Goal: Check status: Check status

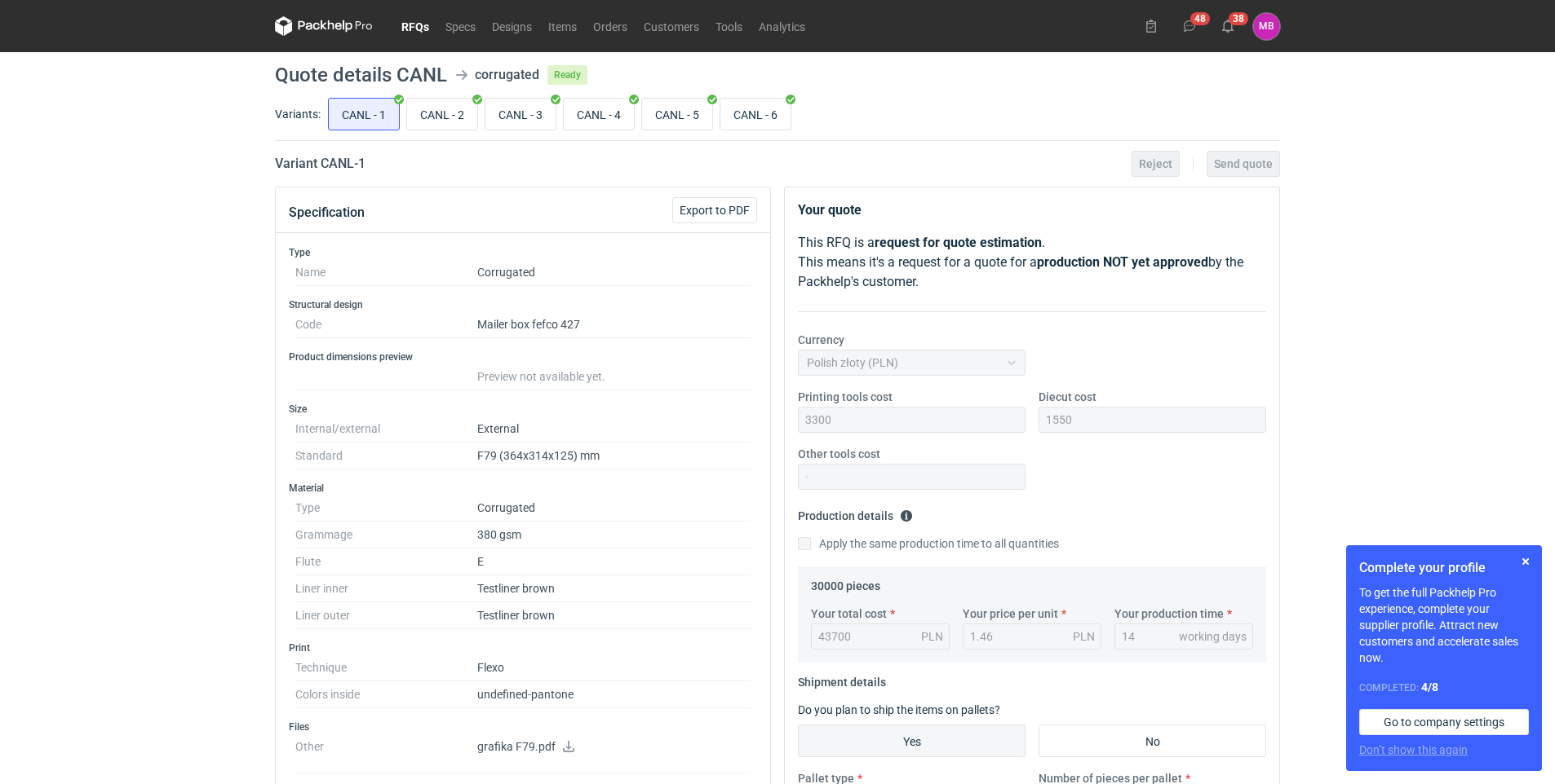
click at [344, 32] on icon at bounding box center [323, 26] width 97 height 19
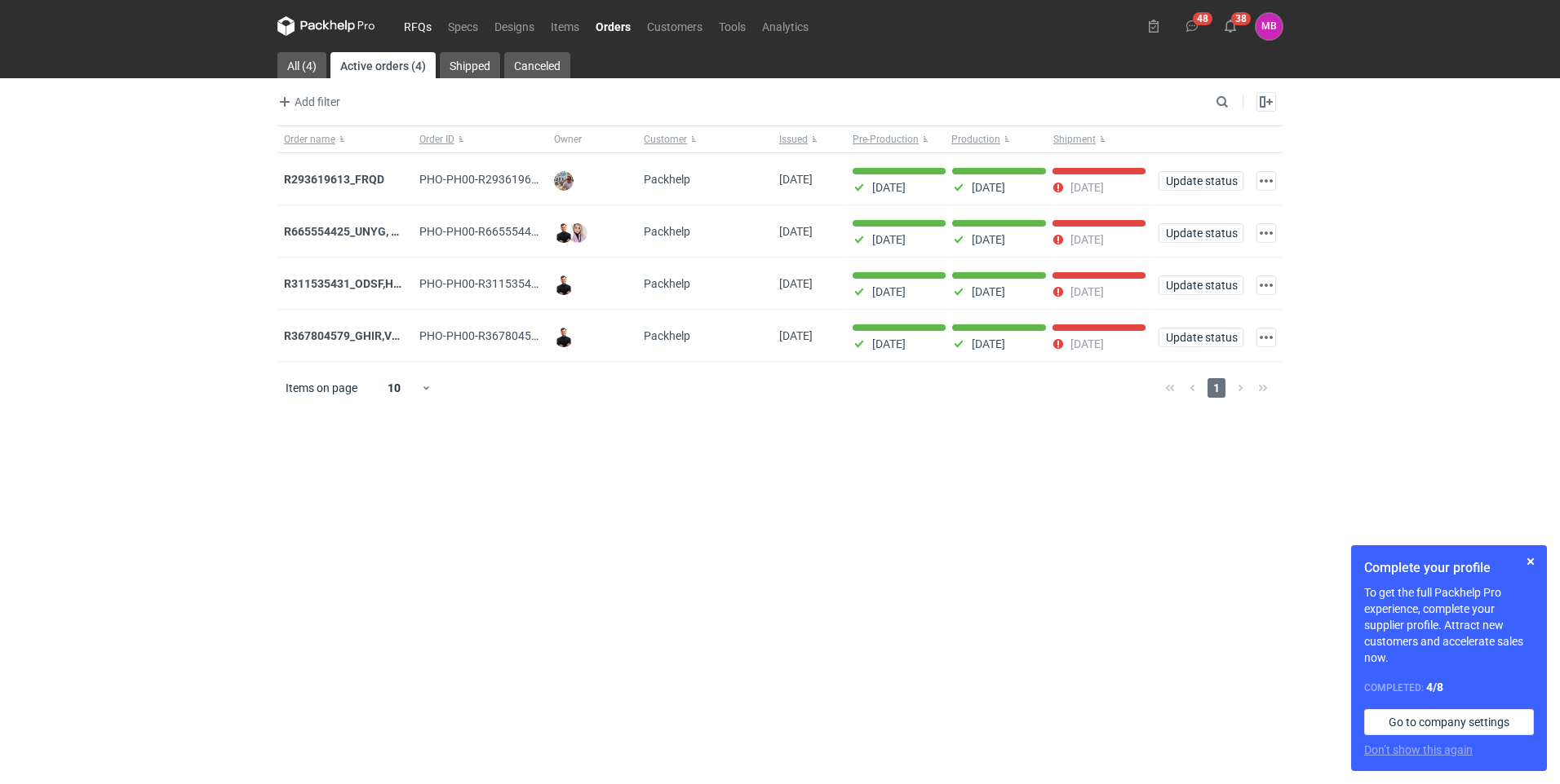
click at [419, 23] on link "RFQs" at bounding box center [417, 26] width 44 height 19
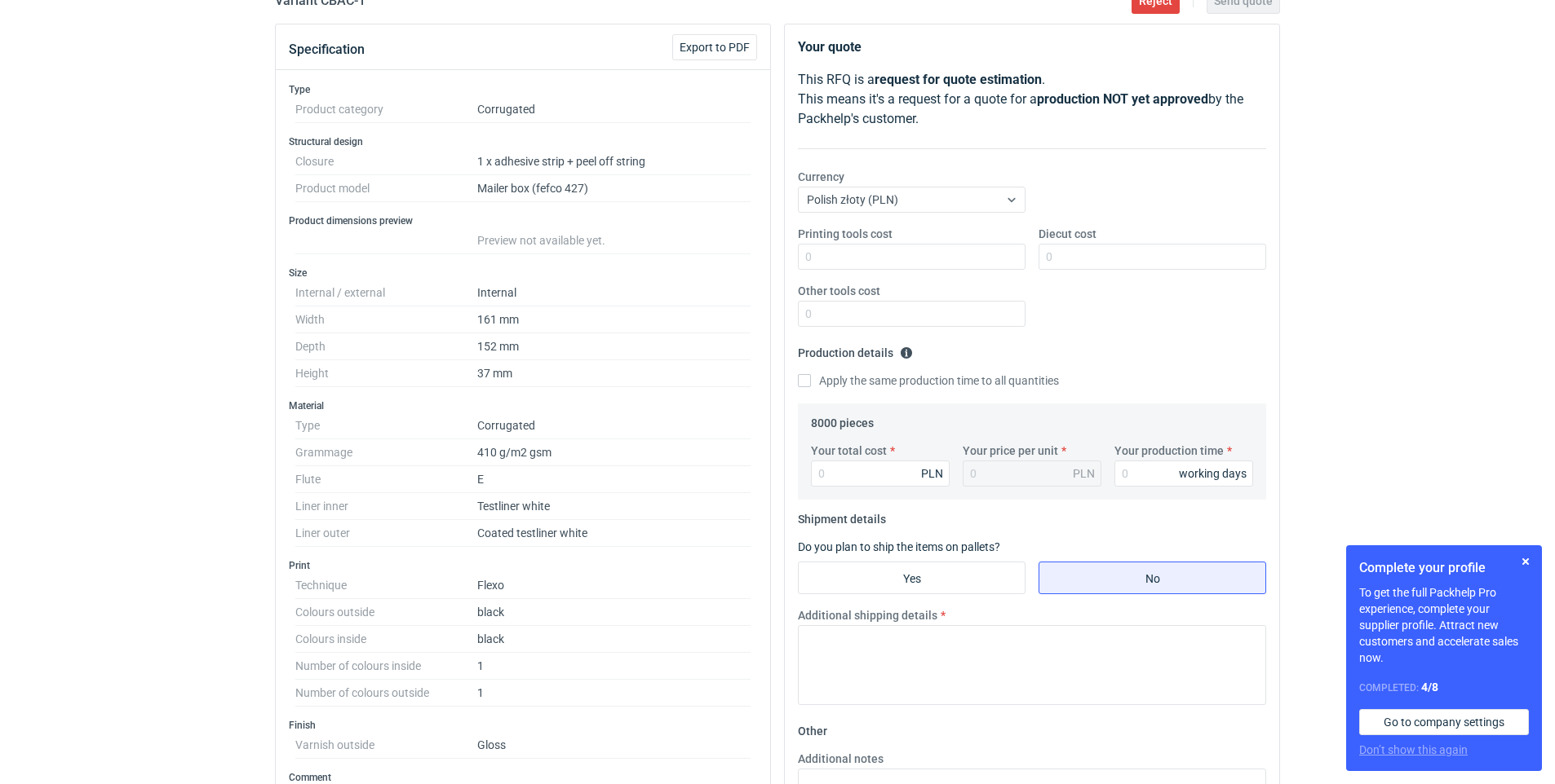
scroll to position [489, 0]
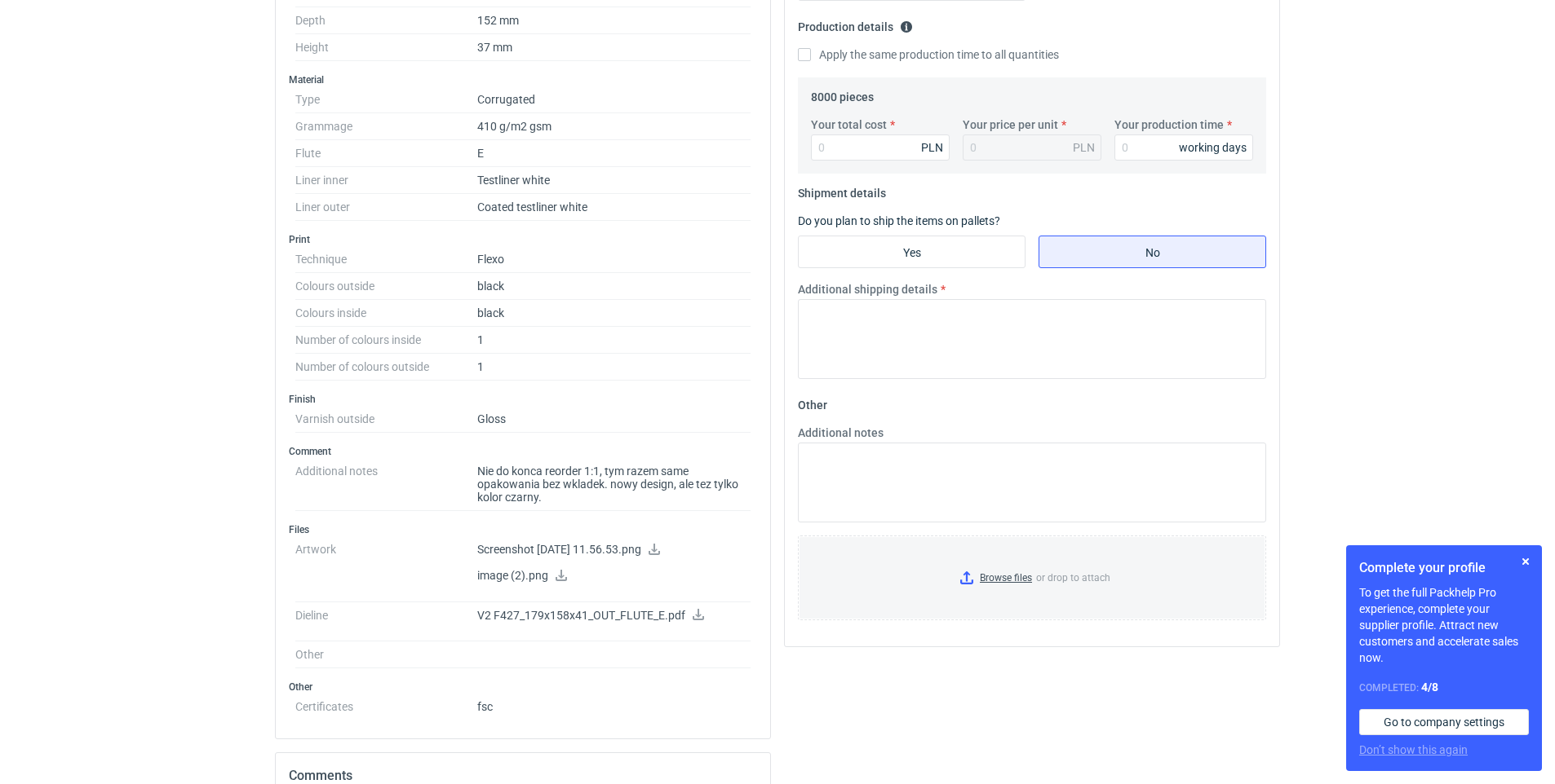
click at [696, 615] on icon at bounding box center [698, 615] width 13 height 12
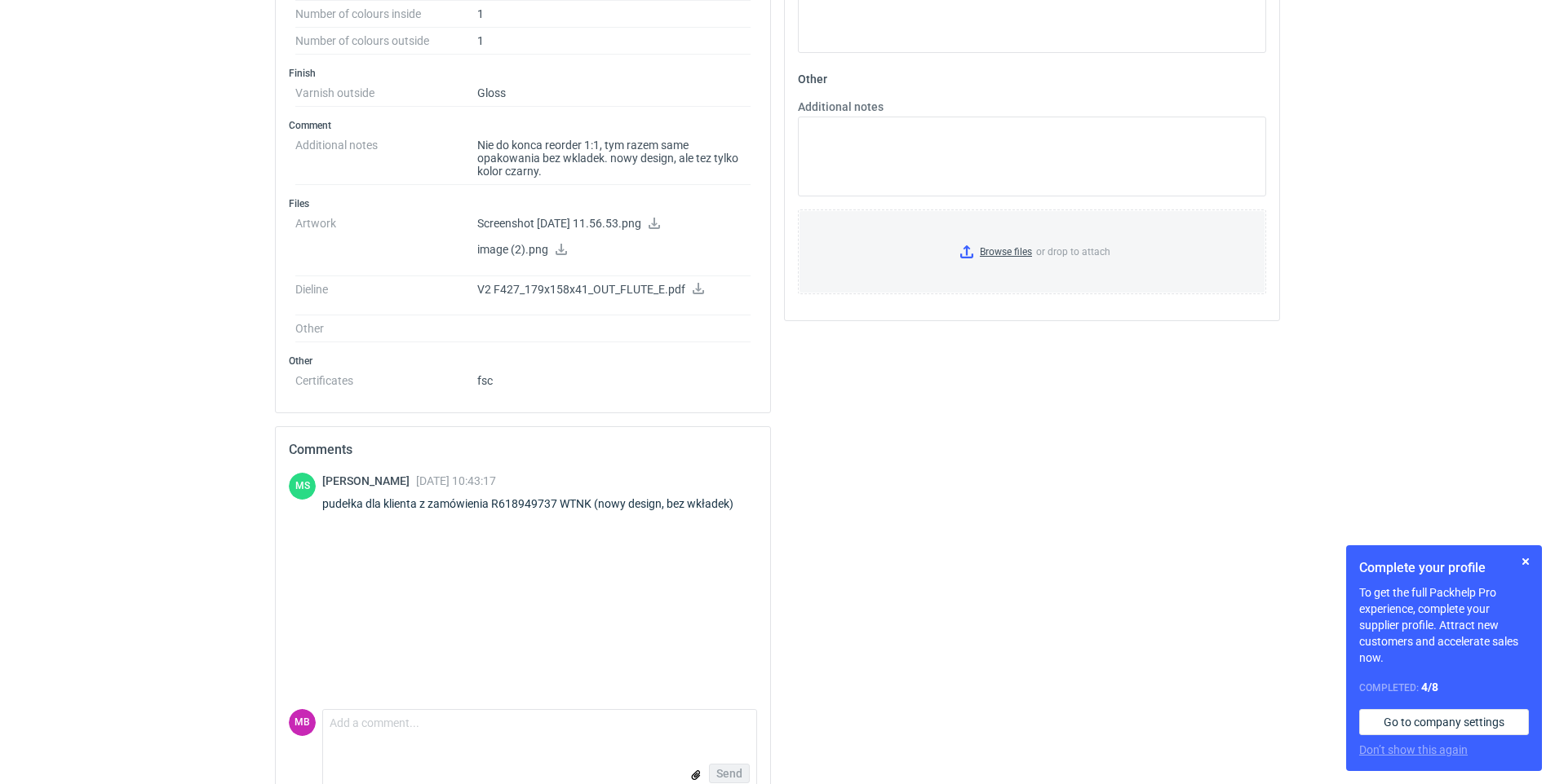
scroll to position [849, 0]
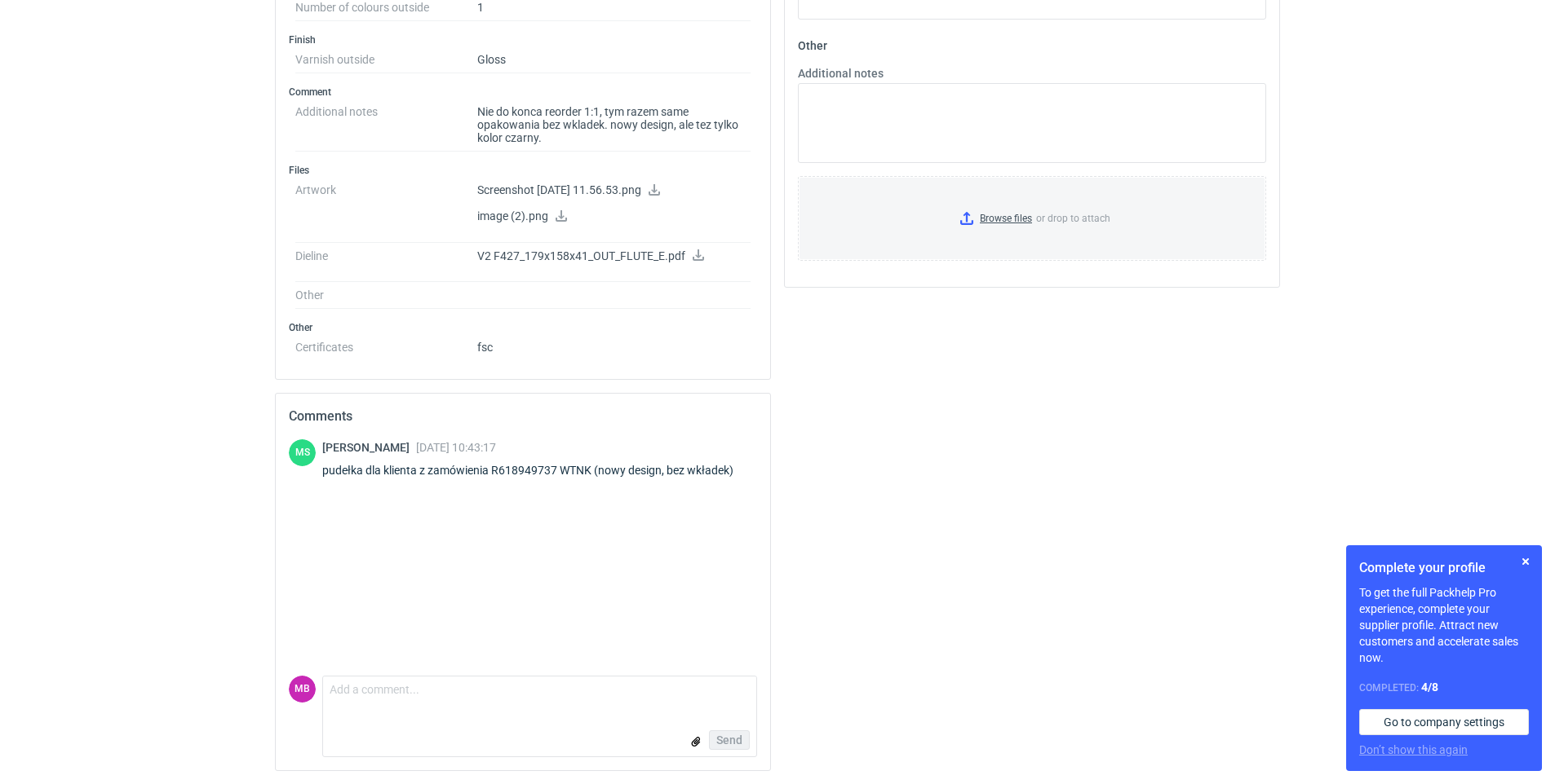
click at [661, 190] on icon at bounding box center [654, 190] width 13 height 12
click at [490, 213] on p "image (2).png" at bounding box center [614, 216] width 273 height 15
click at [539, 215] on p "image (2).png" at bounding box center [614, 216] width 273 height 15
click at [553, 218] on p "image (2).png" at bounding box center [614, 216] width 273 height 15
click at [562, 212] on icon at bounding box center [560, 216] width 13 height 12
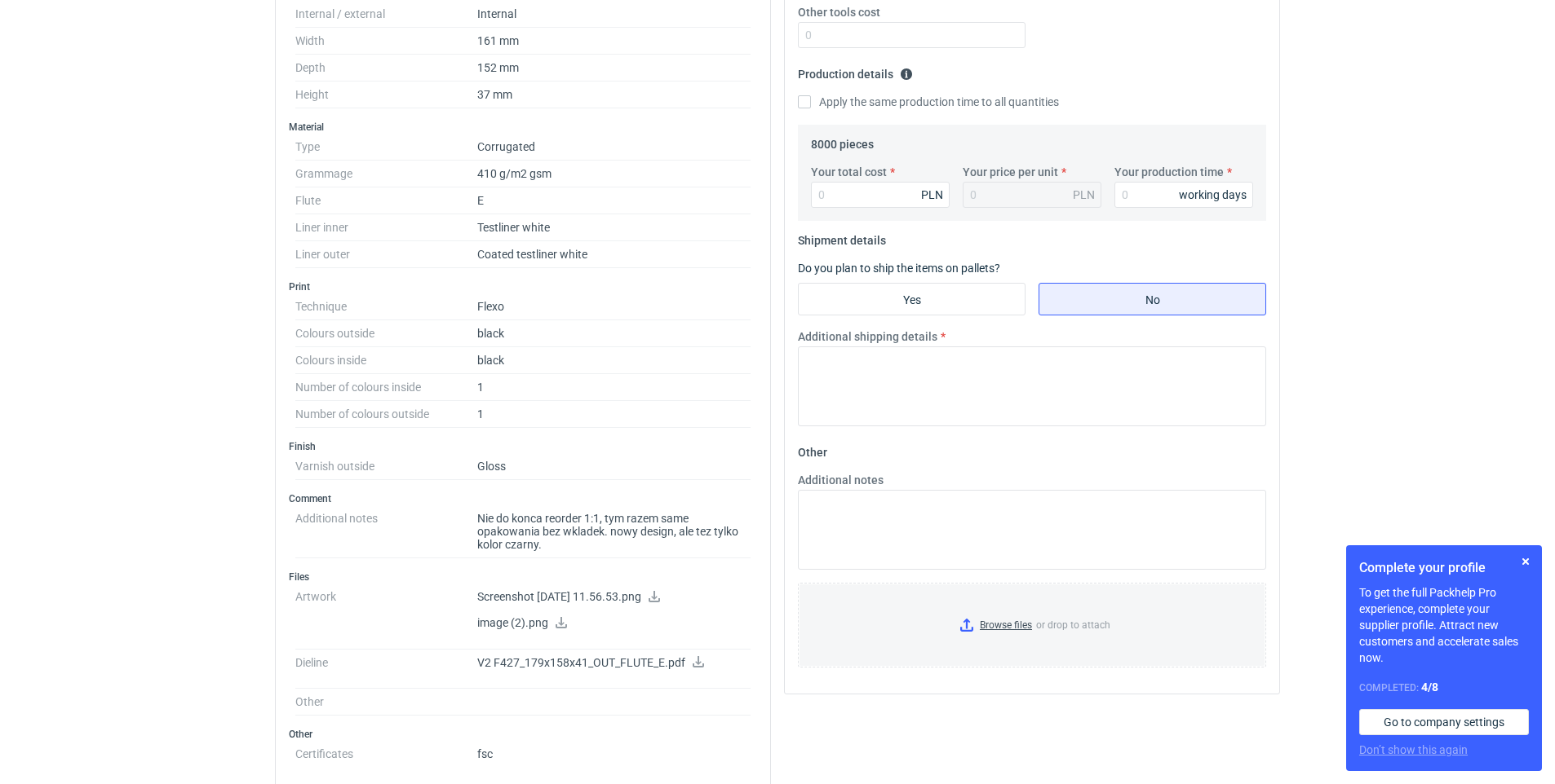
scroll to position [116, 0]
